Goal: Transaction & Acquisition: Download file/media

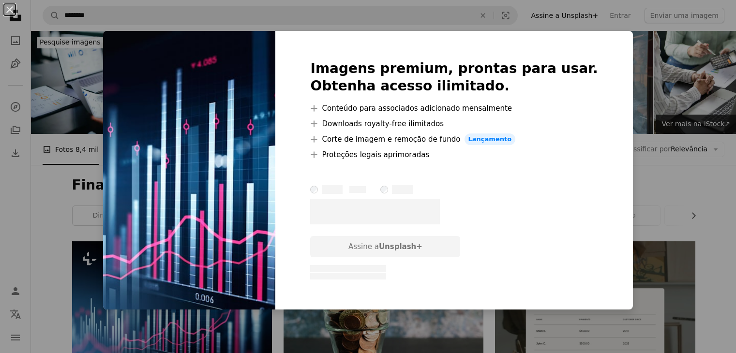
scroll to position [97, 0]
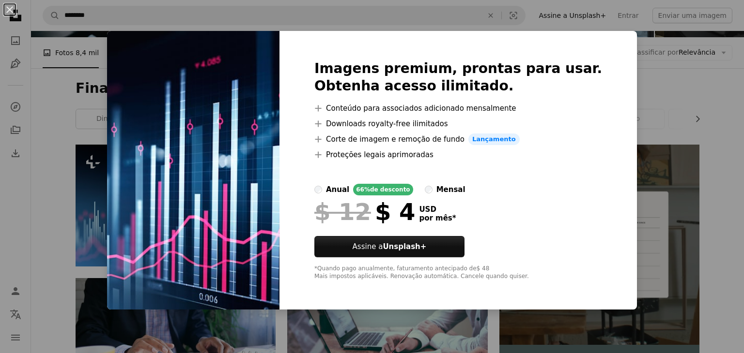
click at [109, 217] on div "An X shape Imagens premium, prontas para usar. Obtenha acesso ilimitado. A plus…" at bounding box center [372, 176] width 744 height 353
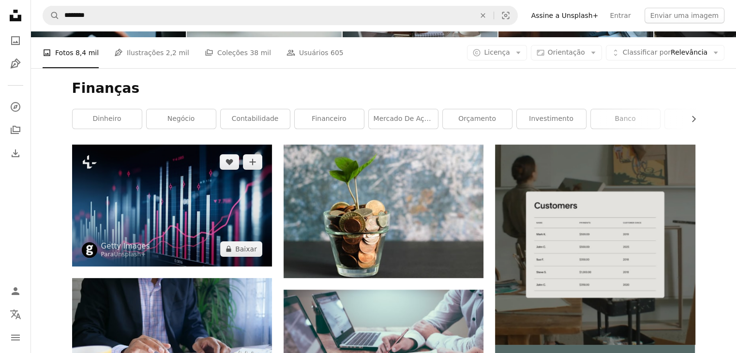
click at [110, 217] on img at bounding box center [172, 206] width 200 height 122
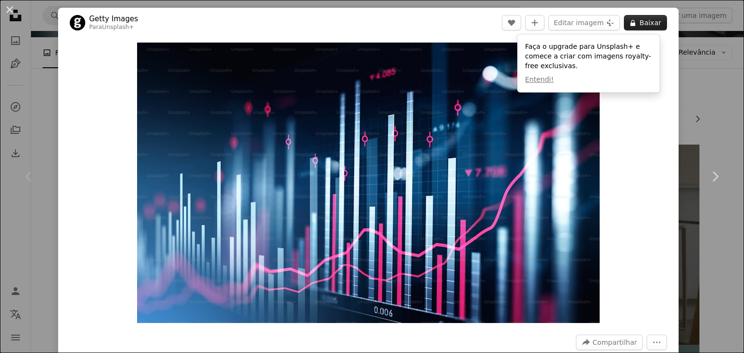
click at [642, 22] on button "A lock Baixar" at bounding box center [645, 22] width 43 height 15
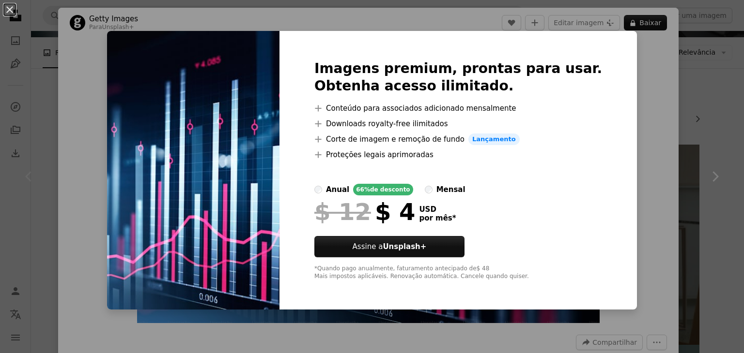
drag, startPoint x: 649, startPoint y: 64, endPoint x: 557, endPoint y: 116, distance: 105.6
click at [648, 64] on div "An X shape Imagens premium, prontas para usar. Obtenha acesso ilimitado. A plus…" at bounding box center [372, 176] width 744 height 353
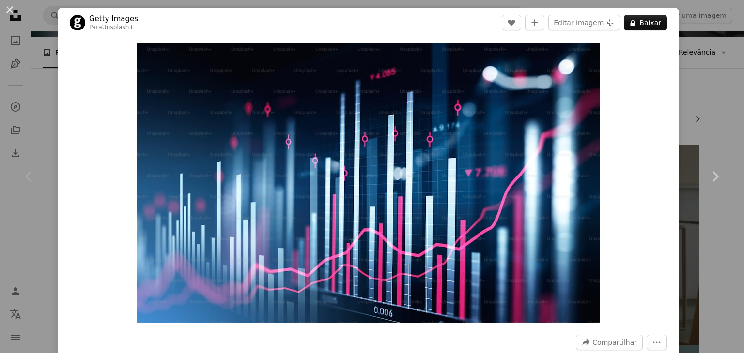
click at [42, 107] on div "An X shape Chevron left Chevron right Getty Images Para Unsplash+ A heart A plu…" at bounding box center [372, 176] width 744 height 353
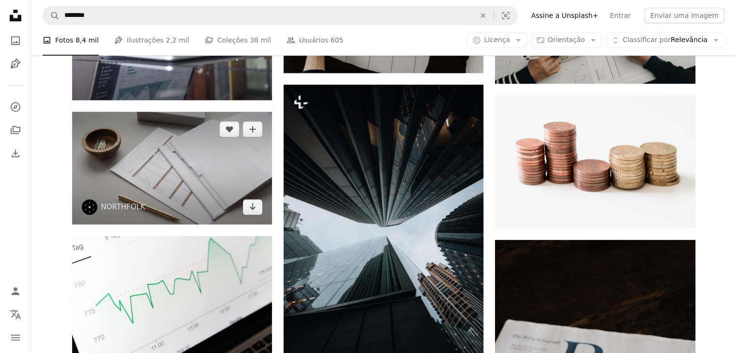
scroll to position [678, 0]
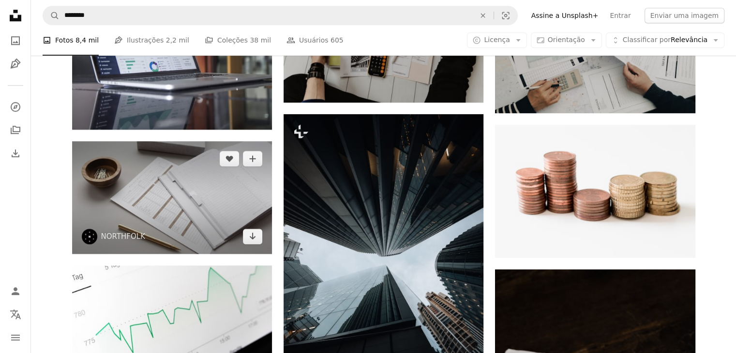
click at [181, 220] on img at bounding box center [172, 197] width 200 height 112
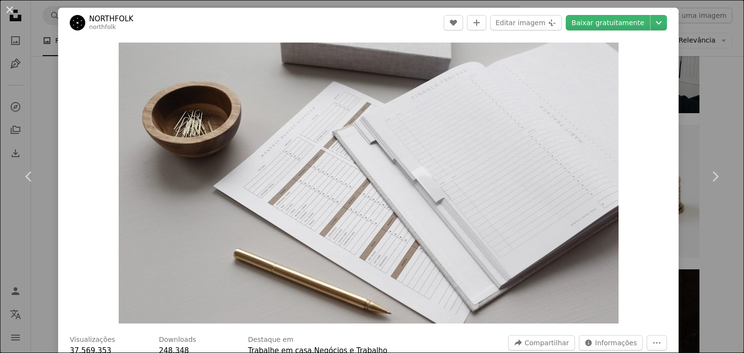
drag, startPoint x: 724, startPoint y: 95, endPoint x: 680, endPoint y: 118, distance: 49.6
click at [723, 95] on div "An X shape Chevron left Chevron right NORTHFOLK northfolk A heart A plus sign E…" at bounding box center [372, 176] width 744 height 353
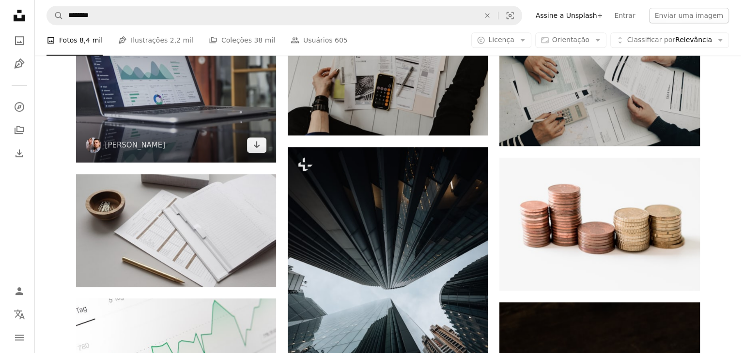
scroll to position [629, 0]
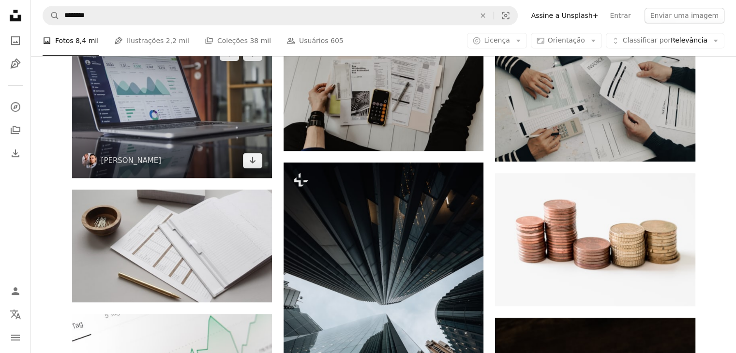
click at [185, 152] on img at bounding box center [172, 107] width 200 height 142
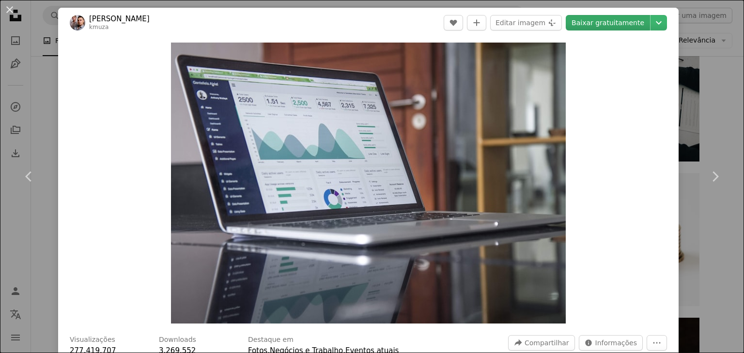
click at [602, 26] on link "Baixar gratuitamente" at bounding box center [607, 22] width 84 height 15
